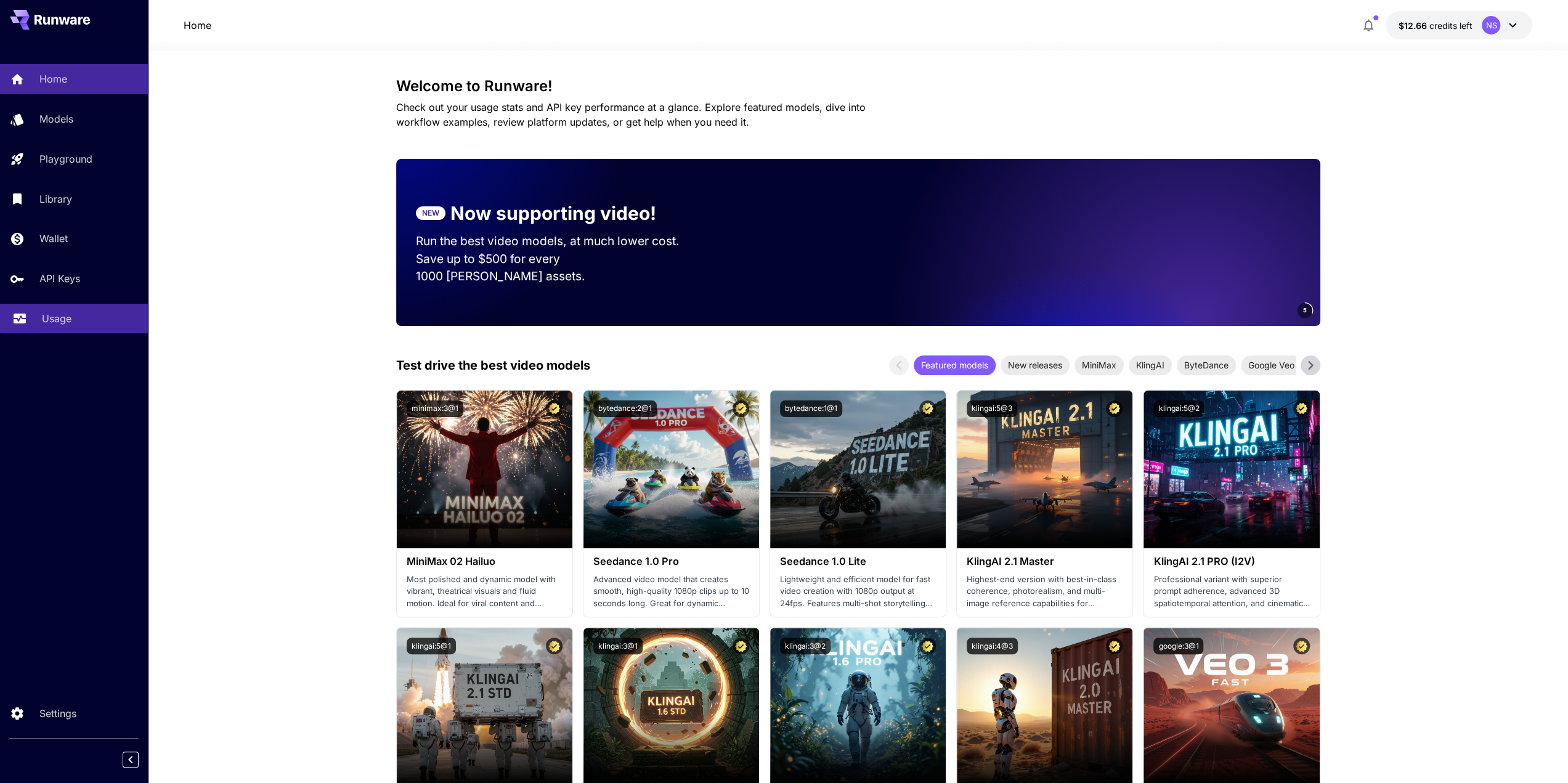
click at [116, 328] on link "Usage" at bounding box center [74, 319] width 148 height 30
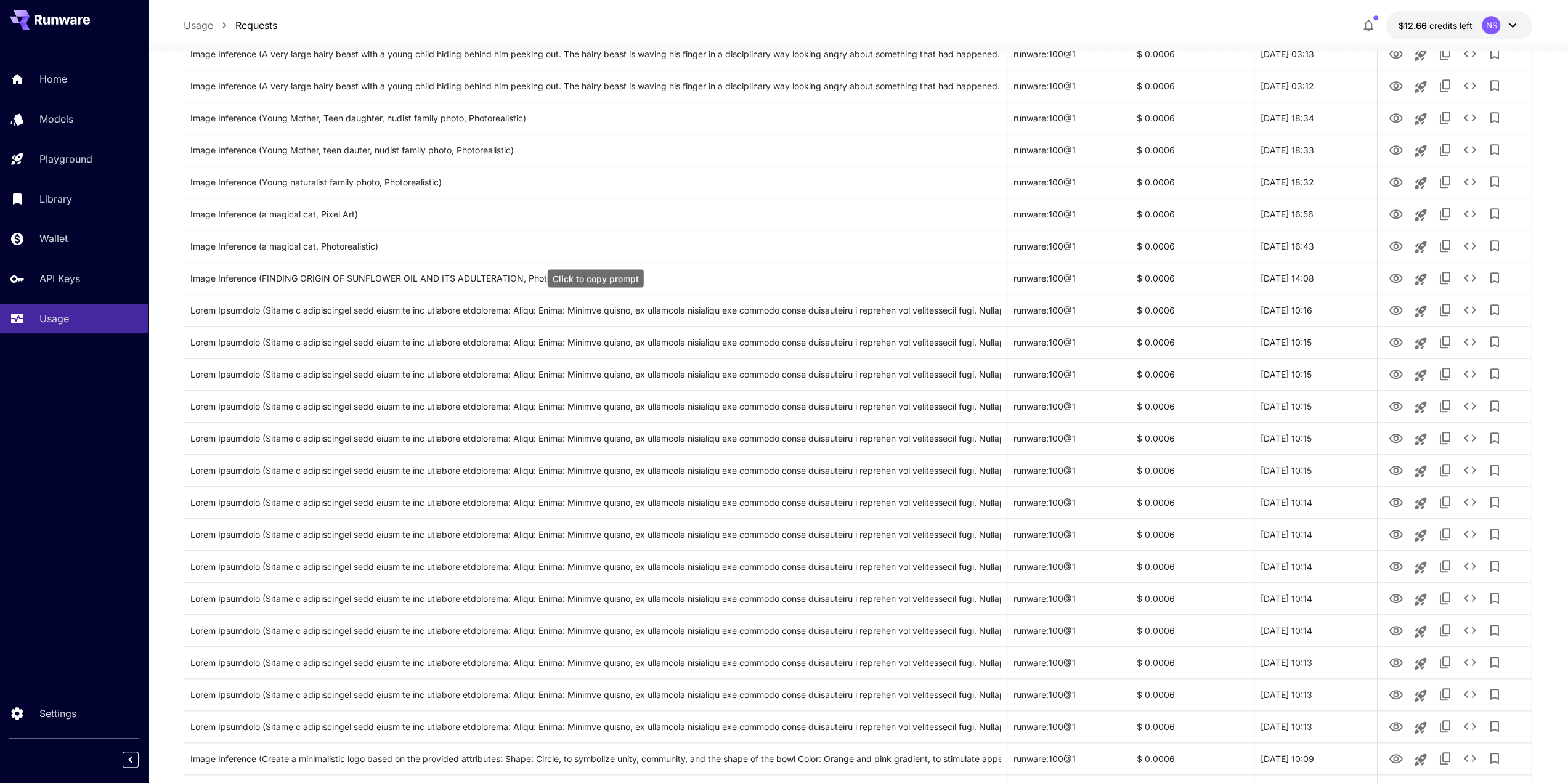
scroll to position [801, 0]
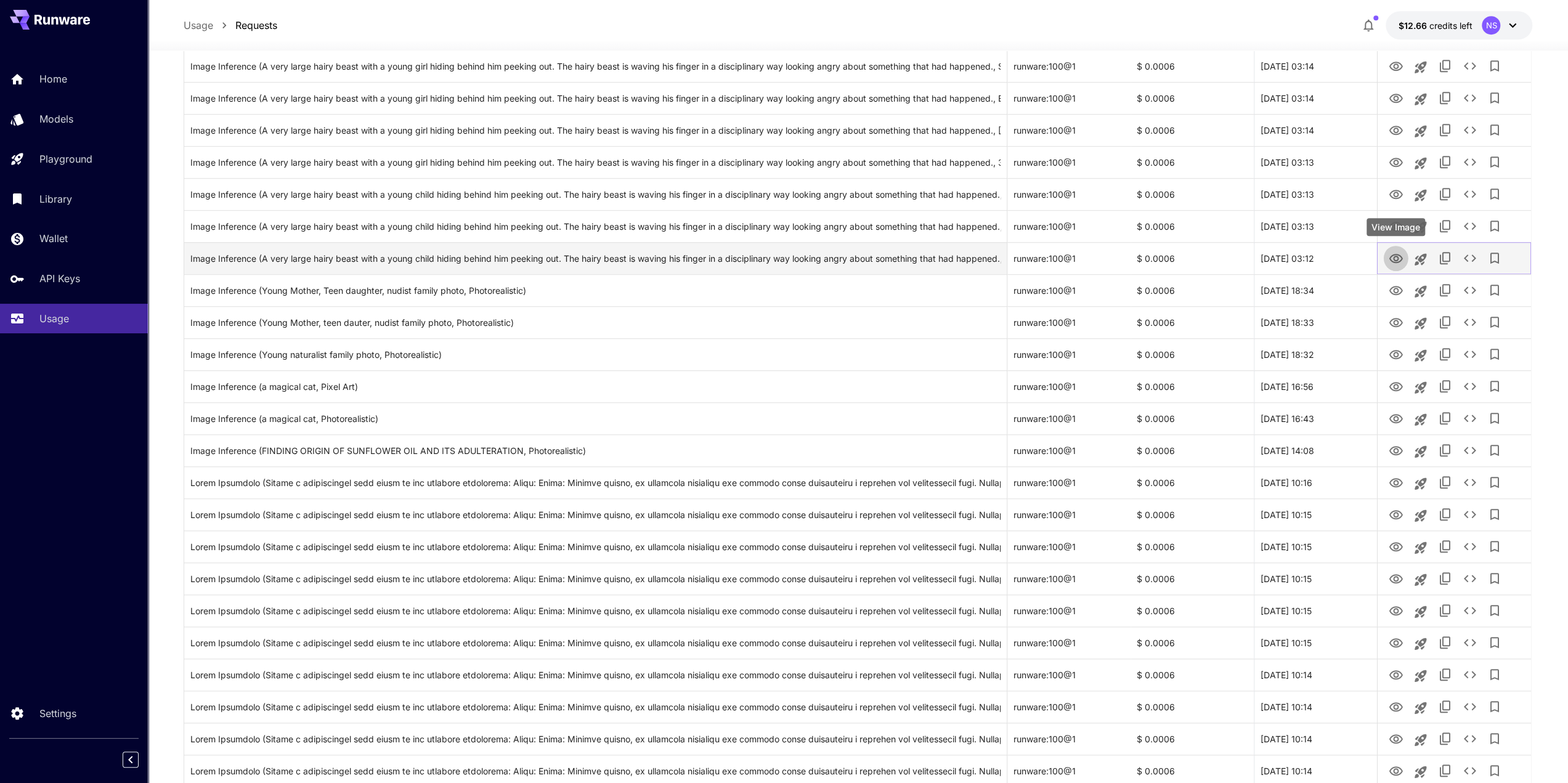
click at [1394, 256] on icon "View Image" at bounding box center [1396, 258] width 14 height 9
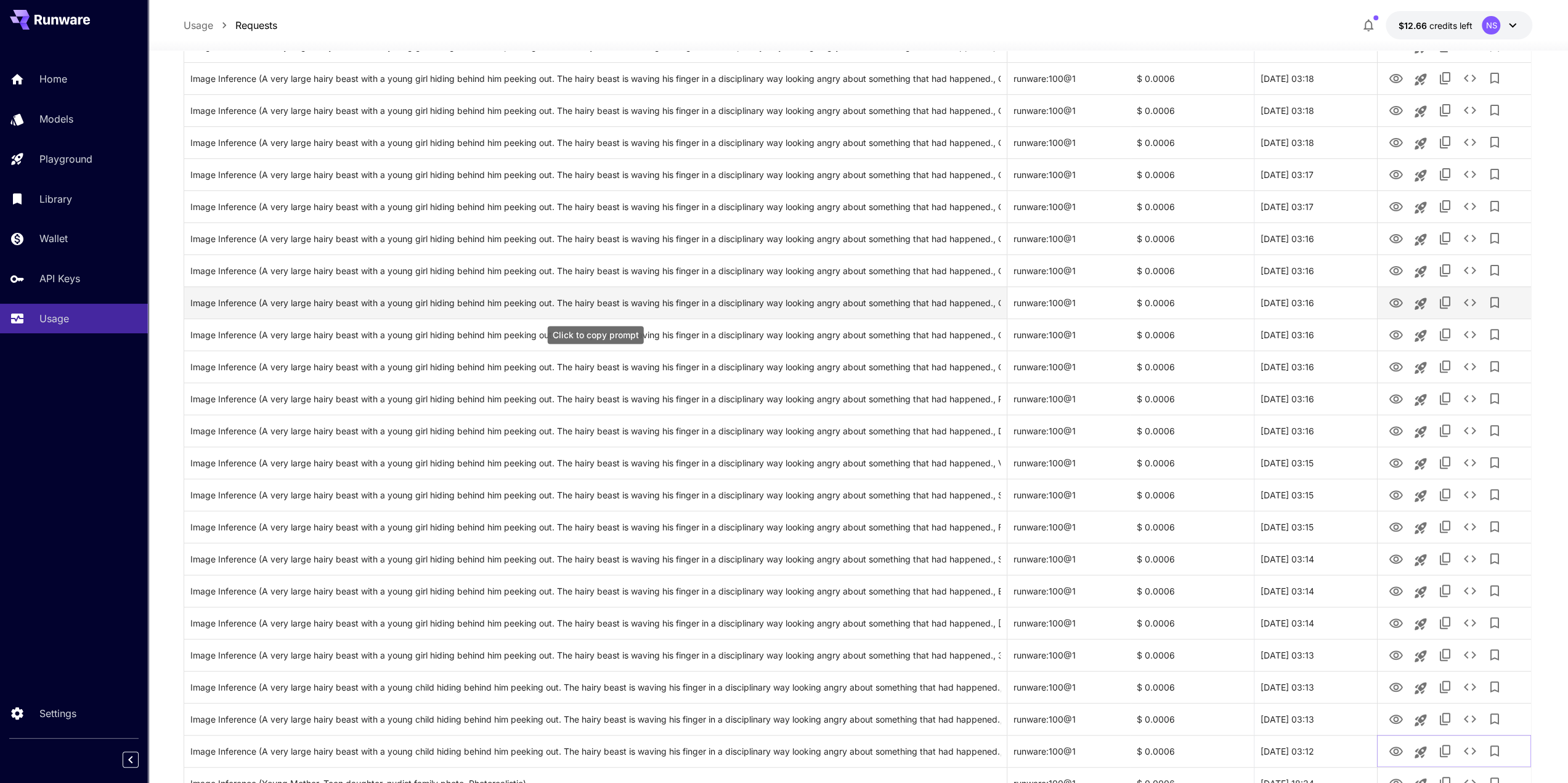
scroll to position [0, 0]
